Goal: Obtain resource: Download file/media

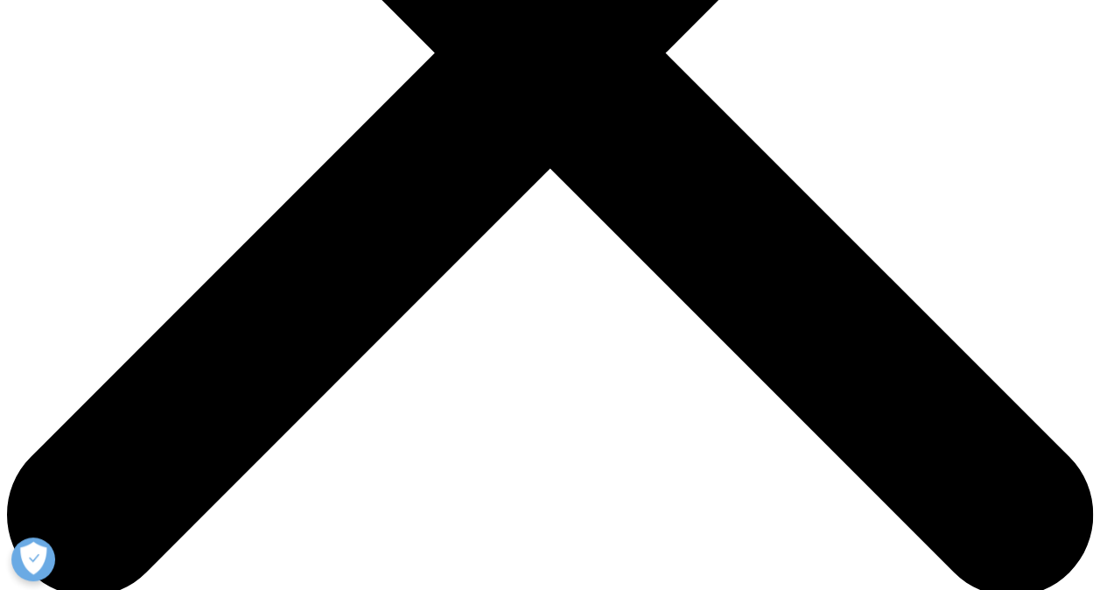
scroll to position [1031, 0]
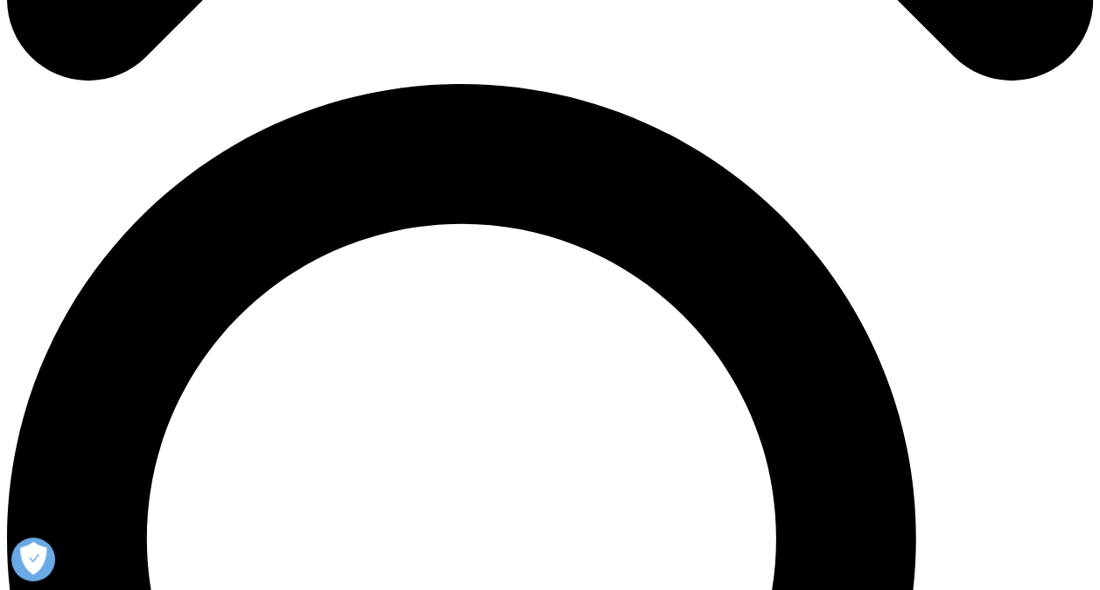
type input "Rich"
type input "[PERSON_NAME]"
type input "[EMAIL_ADDRESS][DOMAIN_NAME]"
type input "Managing Director"
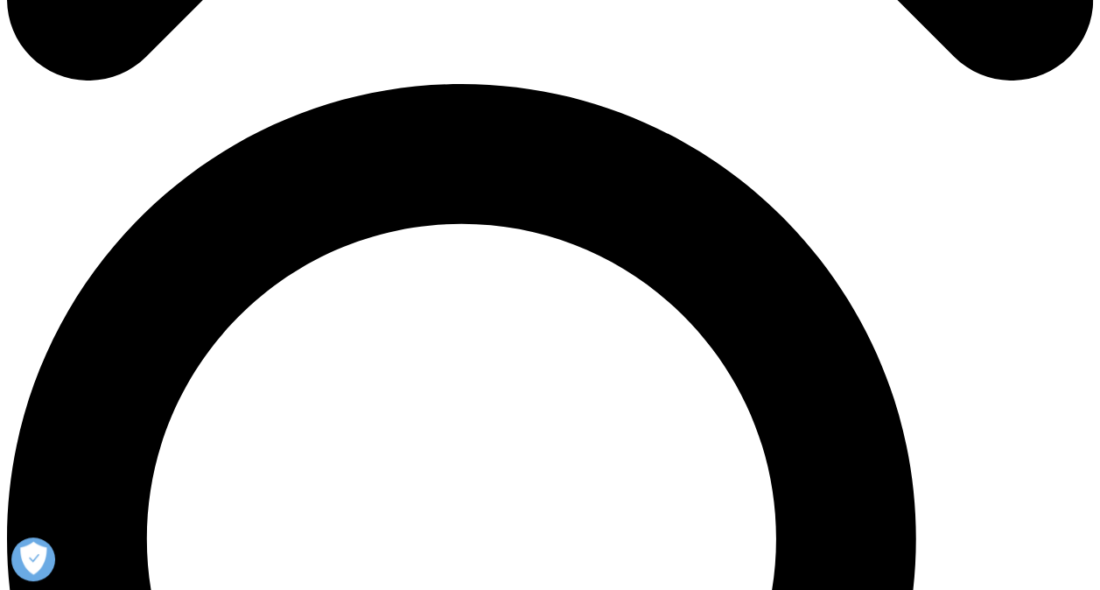
type input "BRG"
select select "[GEOGRAPHIC_DATA]"
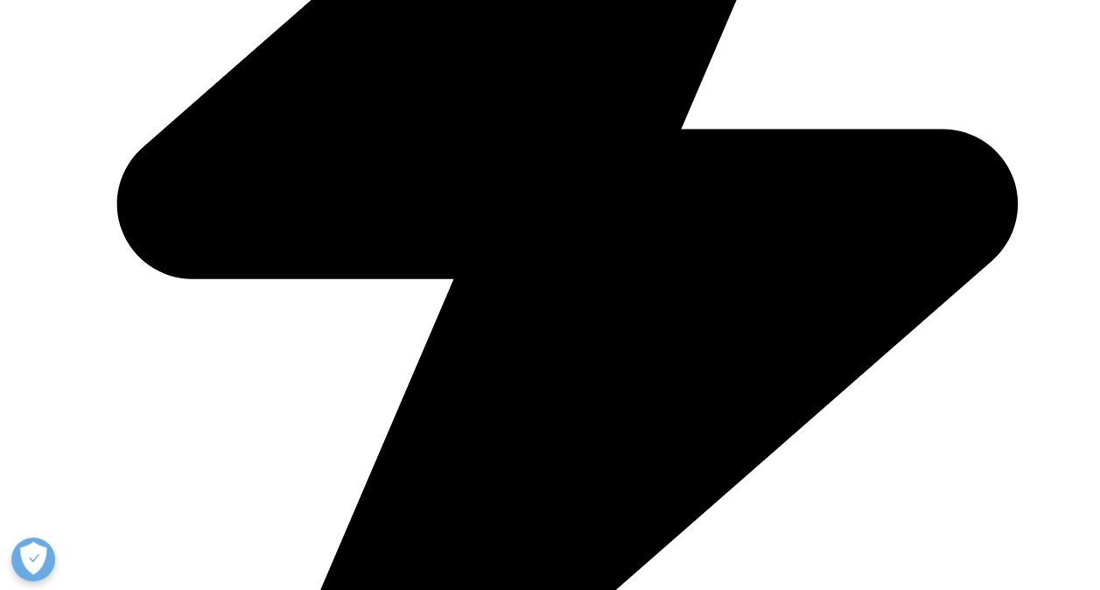
scroll to position [1369, 0]
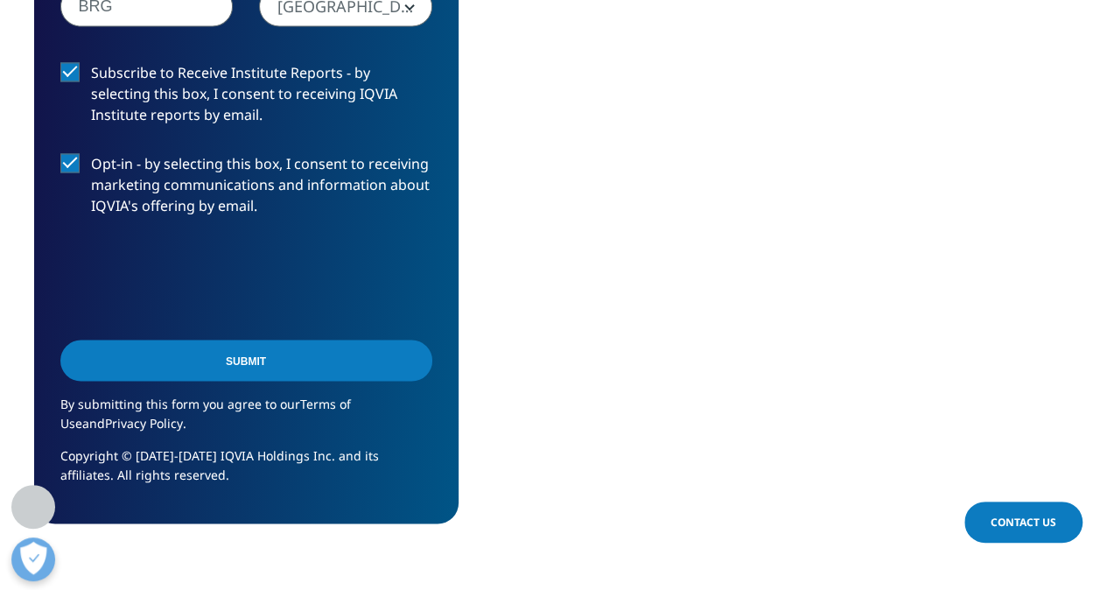
click at [255, 360] on input "Submit" at bounding box center [246, 359] width 372 height 41
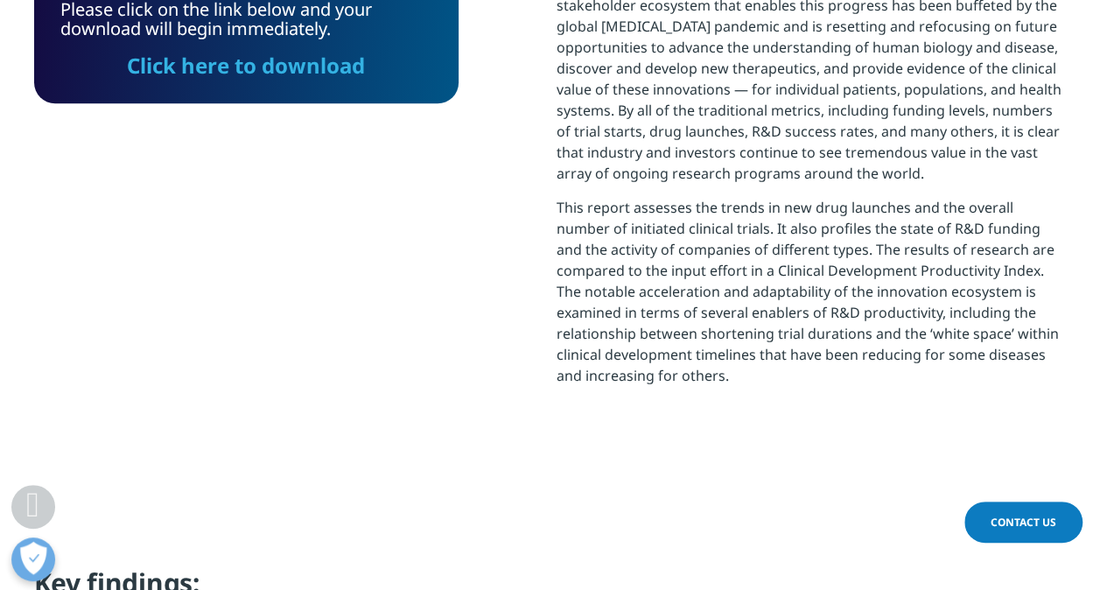
scroll to position [469, 1032]
click at [294, 66] on link "Click here to download" at bounding box center [246, 65] width 238 height 29
